Goal: Task Accomplishment & Management: Use online tool/utility

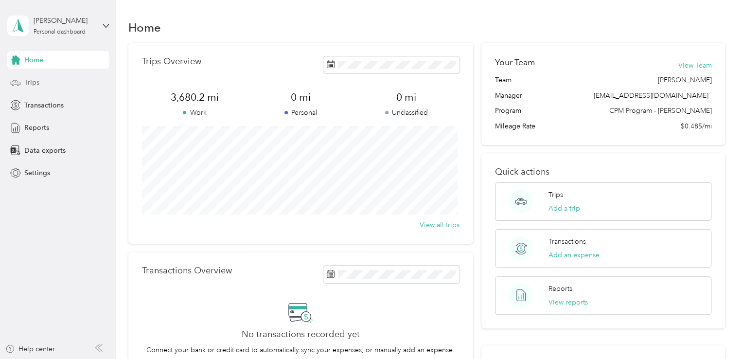
click at [47, 89] on div "Trips" at bounding box center [58, 83] width 102 height 18
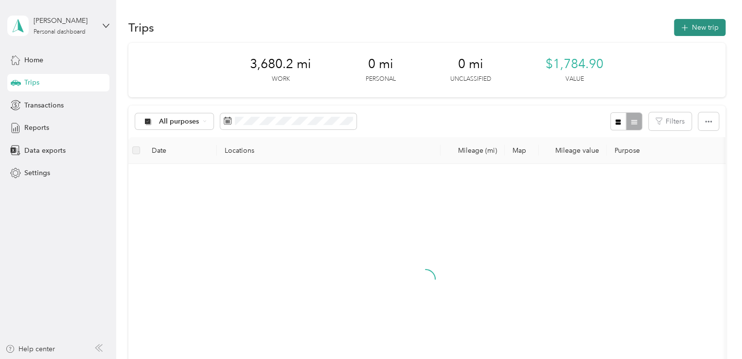
click at [699, 24] on button "New trip" at bounding box center [700, 27] width 52 height 17
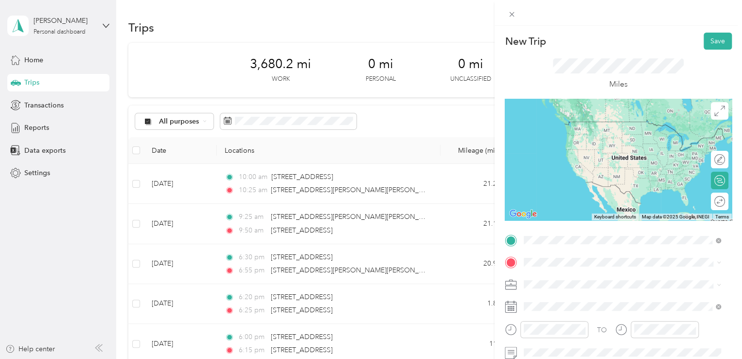
click at [593, 124] on span "[STREET_ADDRESS][US_STATE]" at bounding box center [590, 121] width 97 height 9
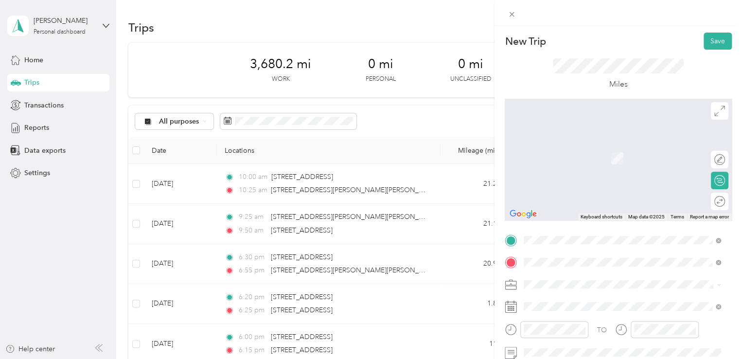
drag, startPoint x: 580, startPoint y: 139, endPoint x: 583, endPoint y: 145, distance: 7.0
click at [582, 140] on div "[STREET_ADDRESS][US_STATE]" at bounding box center [622, 144] width 190 height 13
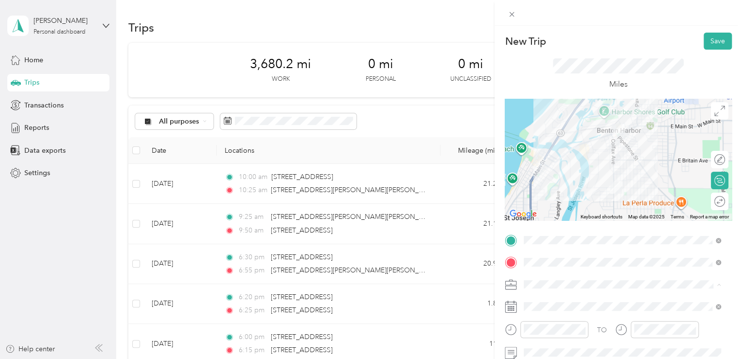
click at [580, 200] on span "648-26 In Home Berrien" at bounding box center [564, 199] width 74 height 8
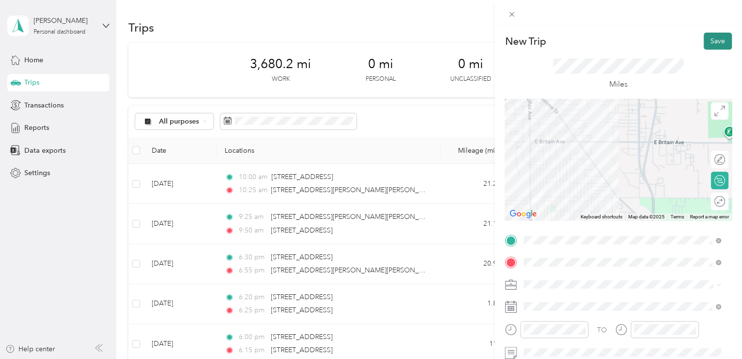
click at [710, 44] on button "Save" at bounding box center [718, 41] width 28 height 17
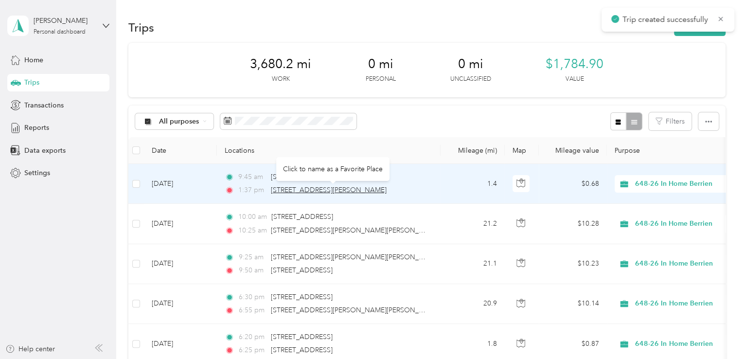
click at [342, 189] on span "[STREET_ADDRESS][PERSON_NAME]" at bounding box center [329, 190] width 116 height 8
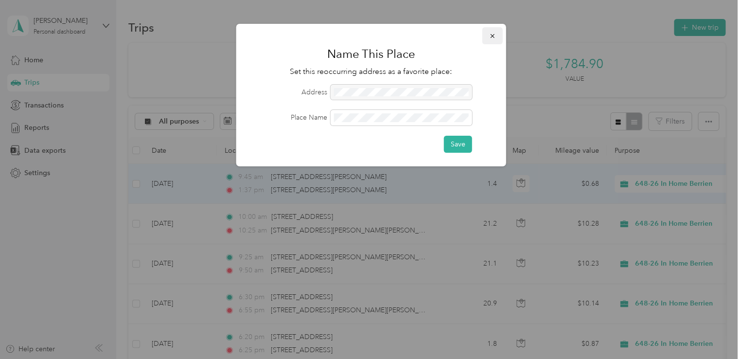
click at [493, 37] on icon "button" at bounding box center [492, 36] width 4 height 4
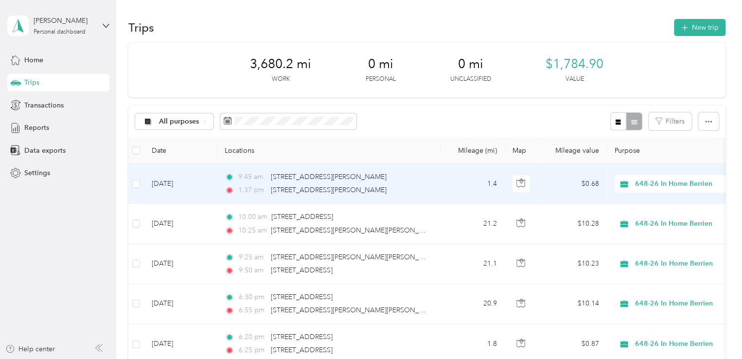
click at [418, 187] on div "1:37 pm [STREET_ADDRESS][PERSON_NAME]" at bounding box center [327, 190] width 204 height 11
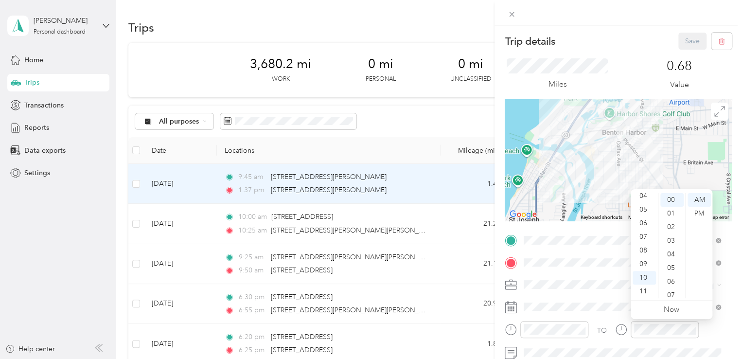
click at [632, 341] on div at bounding box center [657, 333] width 84 height 24
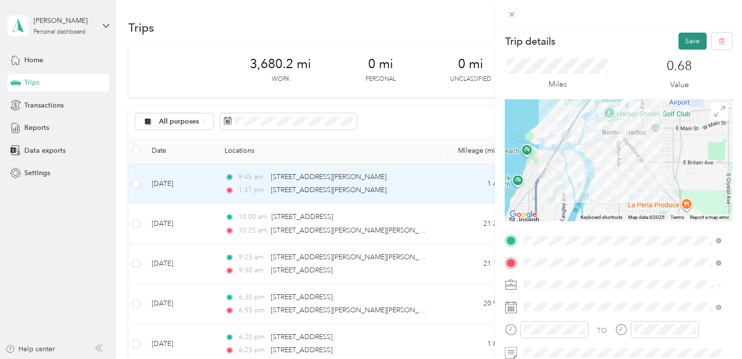
click at [688, 41] on button "Save" at bounding box center [693, 41] width 28 height 17
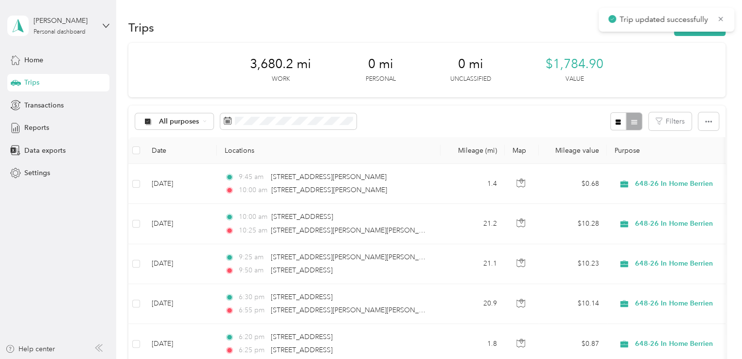
click at [681, 36] on div "Trips New trip" at bounding box center [426, 27] width 597 height 20
click at [681, 33] on button "New trip" at bounding box center [700, 27] width 52 height 17
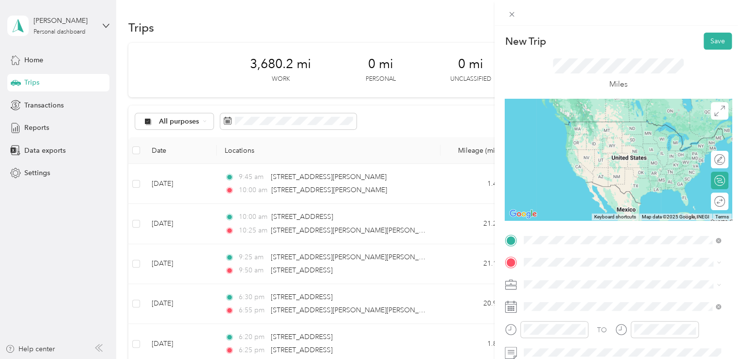
click at [569, 126] on span "[STREET_ADDRESS][US_STATE]" at bounding box center [590, 121] width 97 height 9
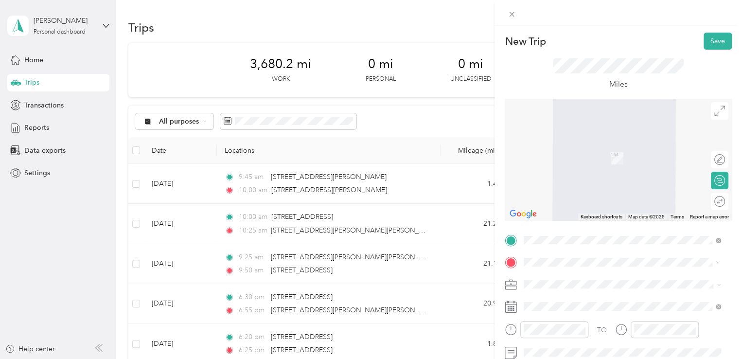
click at [601, 142] on span "[STREET_ADDRESS][US_STATE]" at bounding box center [590, 144] width 97 height 9
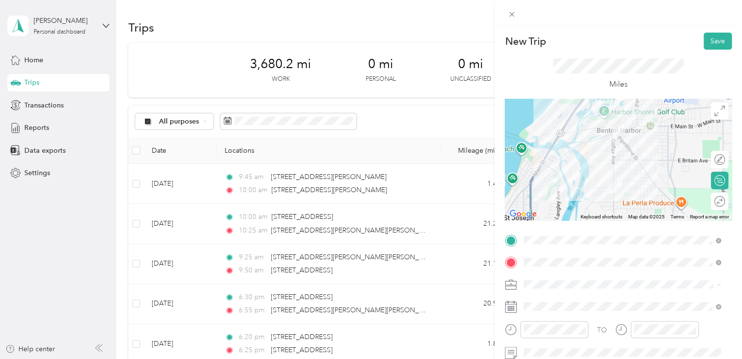
click at [577, 198] on span "648-26 In Home Berrien" at bounding box center [564, 199] width 74 height 8
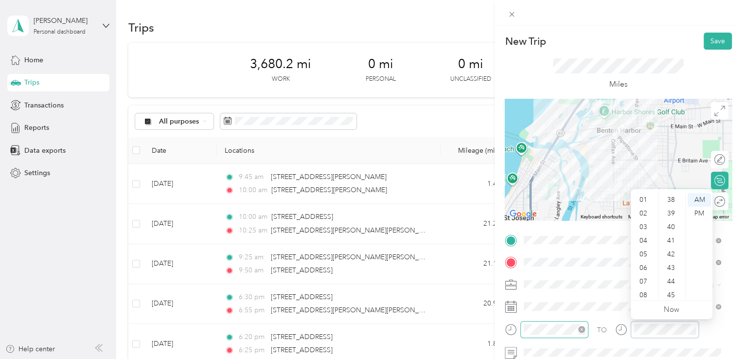
scroll to position [341, 0]
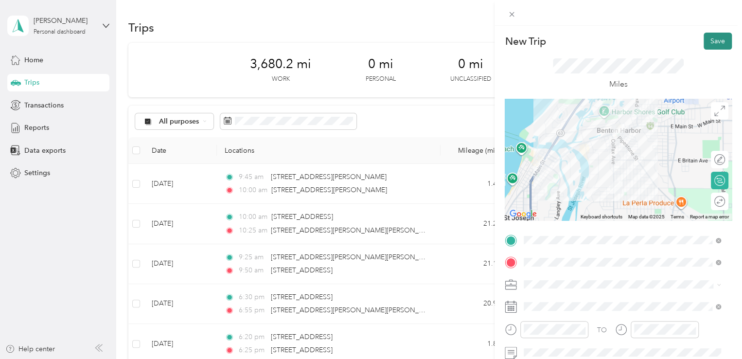
click at [713, 36] on button "Save" at bounding box center [718, 41] width 28 height 17
